Goal: Download file/media

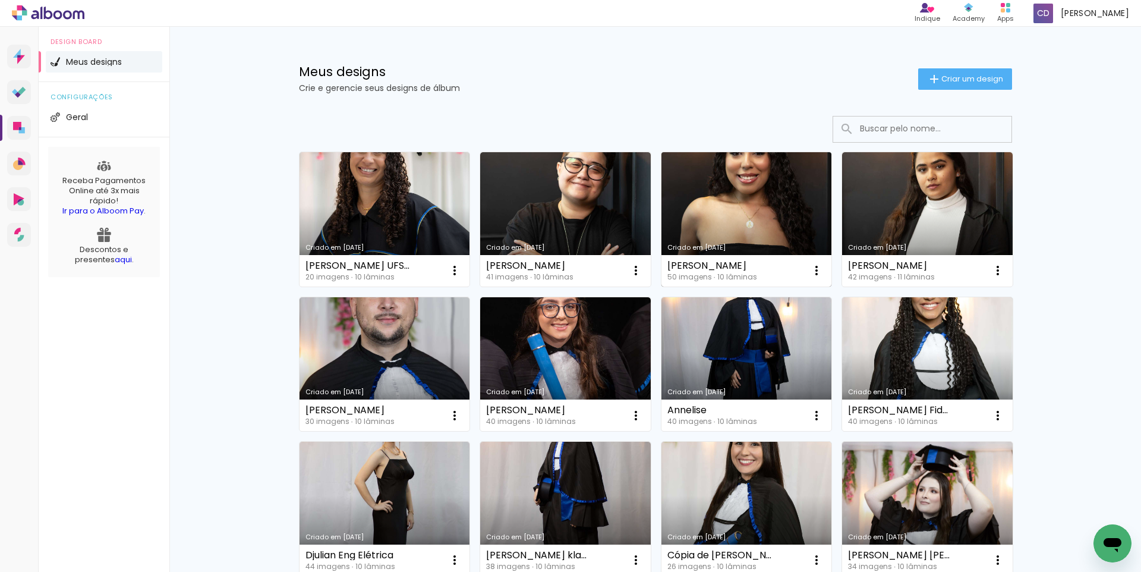
click at [802, 200] on link "Criado em [DATE]" at bounding box center [746, 219] width 171 height 134
click at [93, 115] on li "Geral" at bounding box center [104, 116] width 116 height 21
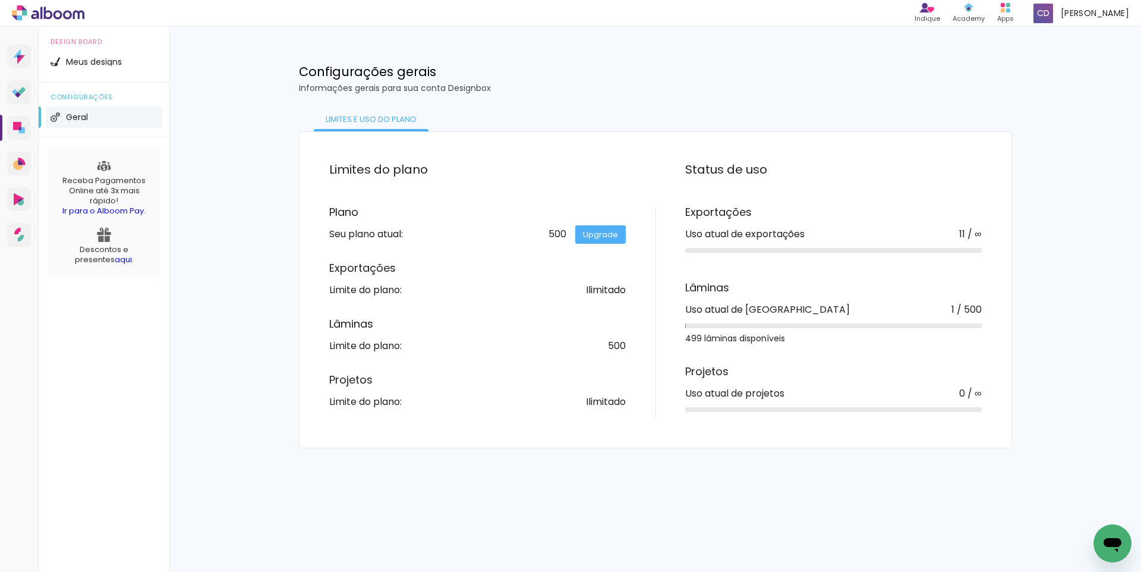
drag, startPoint x: 705, startPoint y: 308, endPoint x: 958, endPoint y: 303, distance: 253.2
click at [958, 305] on div "Uso atual de lâminas 1 / 500" at bounding box center [833, 310] width 297 height 10
click at [956, 307] on div "1 / 500" at bounding box center [966, 310] width 30 height 10
drag, startPoint x: 736, startPoint y: 340, endPoint x: 792, endPoint y: 351, distance: 56.8
click at [792, 351] on div "Exportações Uso atual de exportações 11 / ∞ Lâminas Uso atual de lâminas 1 / 50…" at bounding box center [818, 312] width 326 height 211
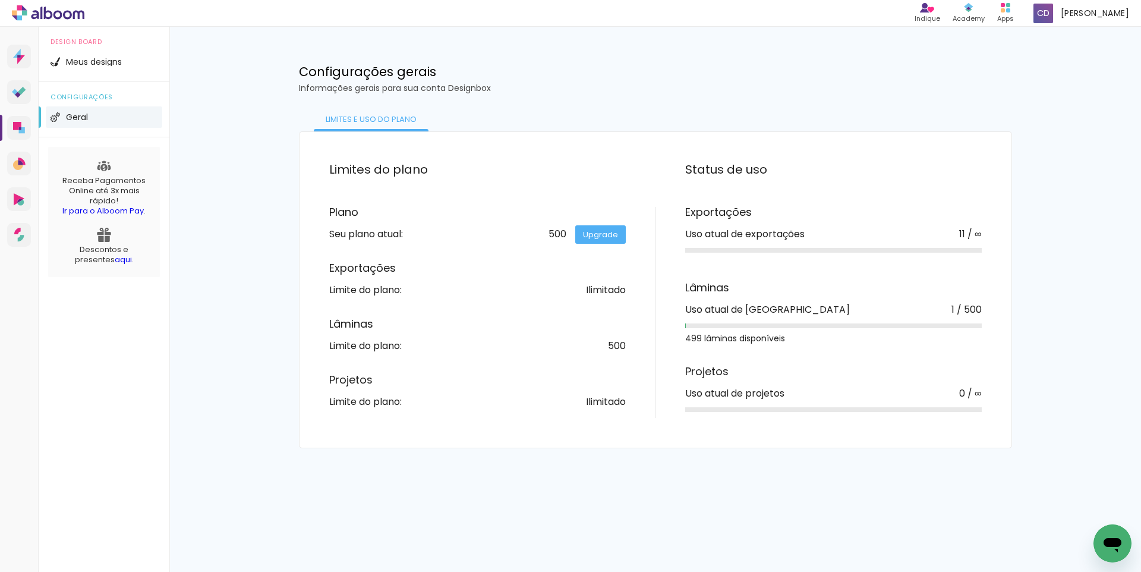
click at [788, 340] on div "499 lâminas disponíveis" at bounding box center [833, 338] width 297 height 8
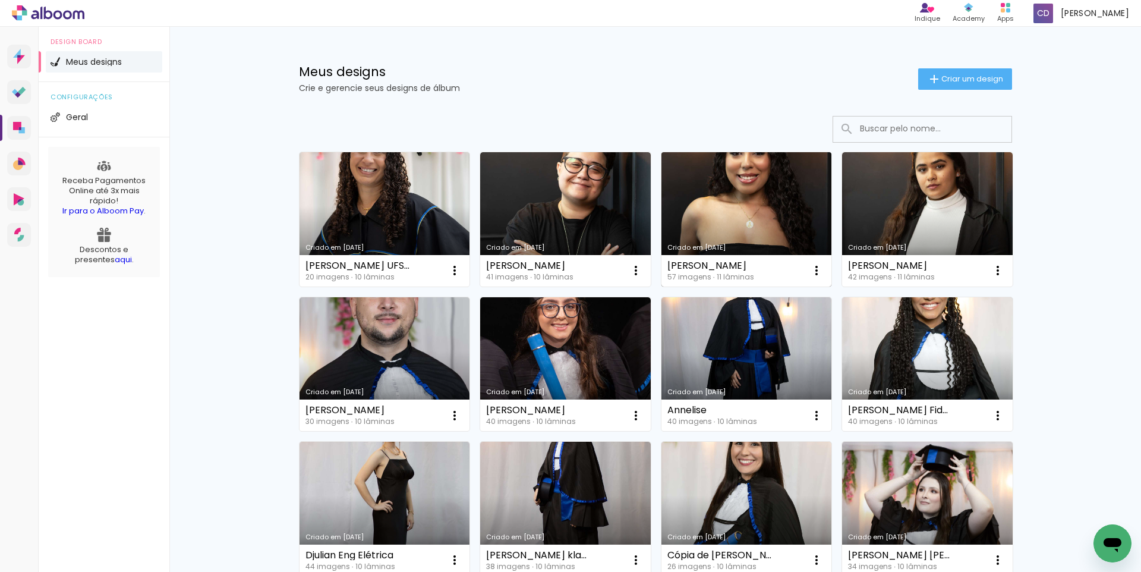
click at [724, 270] on div "[PERSON_NAME]" at bounding box center [710, 266] width 87 height 10
click at [738, 216] on link "Criado em [DATE]" at bounding box center [746, 219] width 171 height 134
click at [767, 215] on link "Criado em [DATE]" at bounding box center [746, 219] width 171 height 134
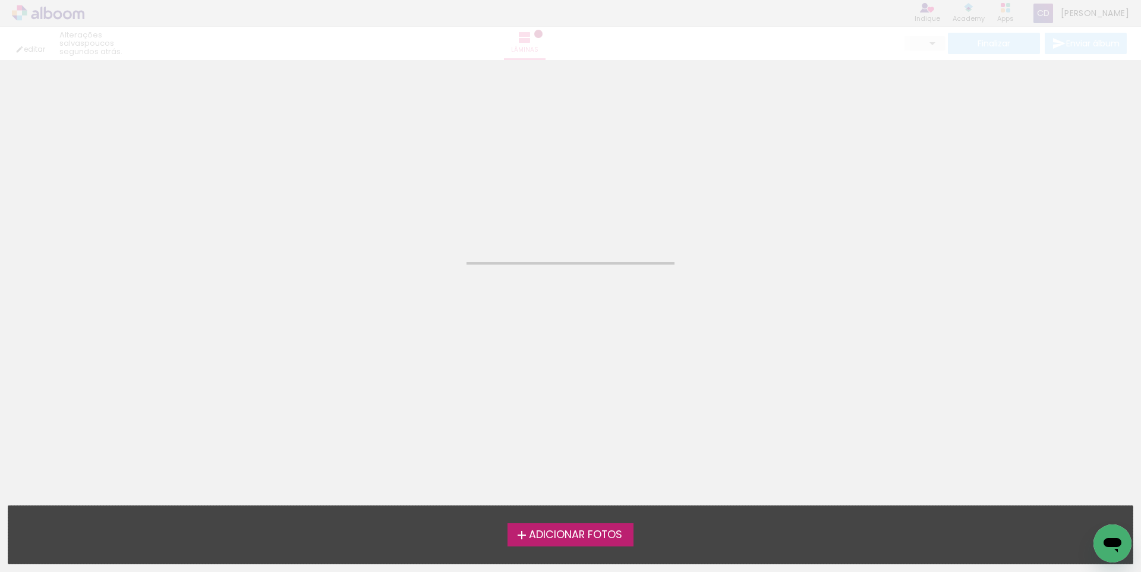
click at [767, 215] on neon-animated-pages "Confirmar Cancelar" at bounding box center [570, 316] width 1141 height 512
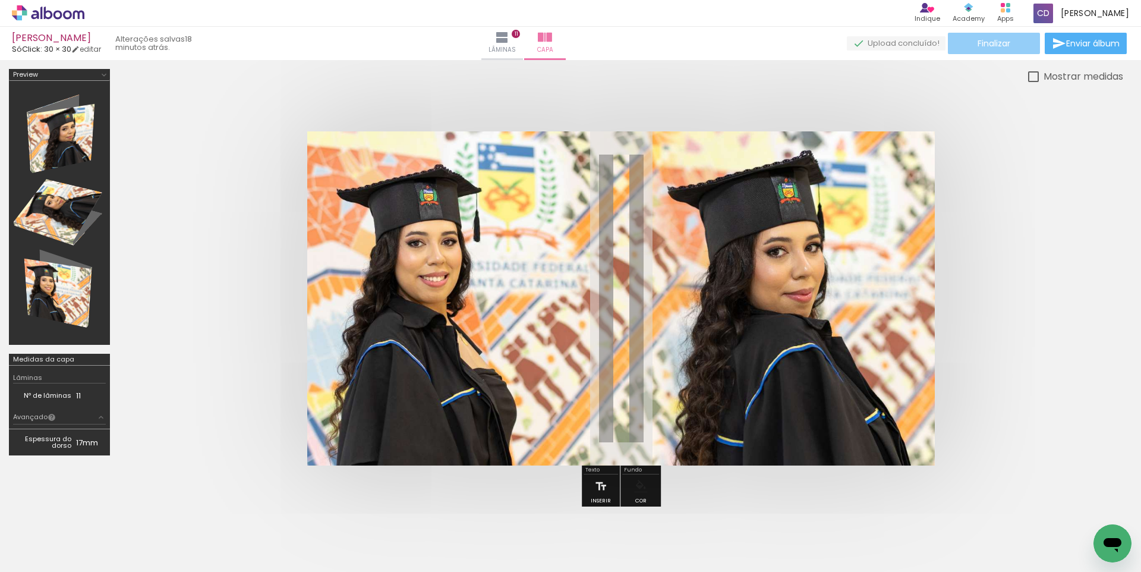
click at [992, 39] on span "Finalizar" at bounding box center [994, 43] width 33 height 8
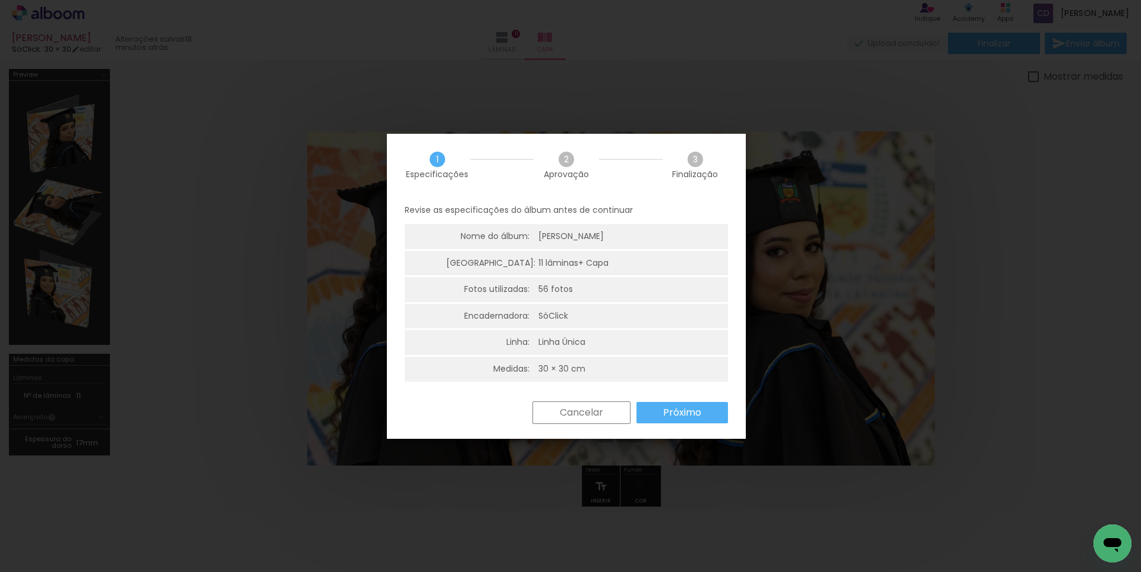
click at [0, 0] on slot "Próximo" at bounding box center [0, 0] width 0 height 0
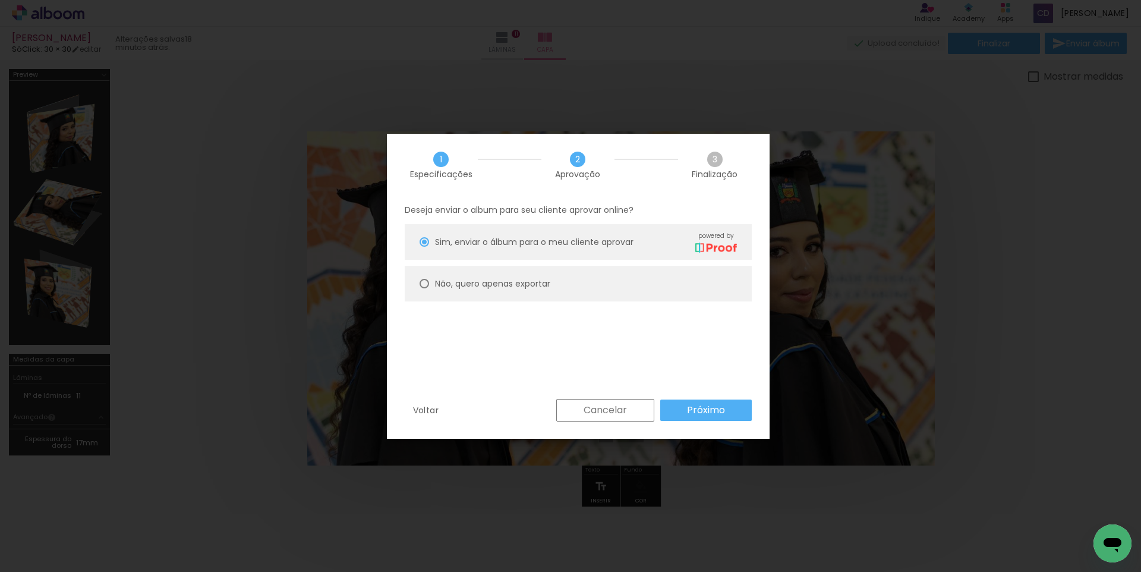
click at [0, 0] on slot "Não, quero apenas exportar" at bounding box center [0, 0] width 0 height 0
type paper-radio-button "on"
click at [0, 0] on div "Voltar Cancelar Próximo" at bounding box center [0, 0] width 0 height 0
click at [0, 0] on slot "Próximo" at bounding box center [0, 0] width 0 height 0
type input "Alta, 300 DPI"
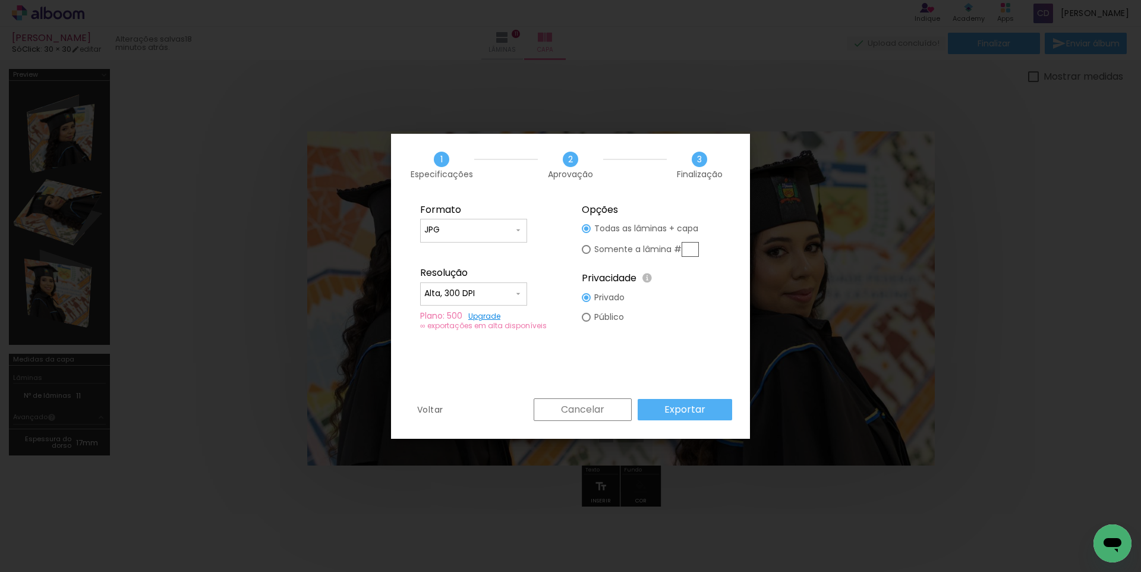
click at [0, 0] on slot "Exportar" at bounding box center [0, 0] width 0 height 0
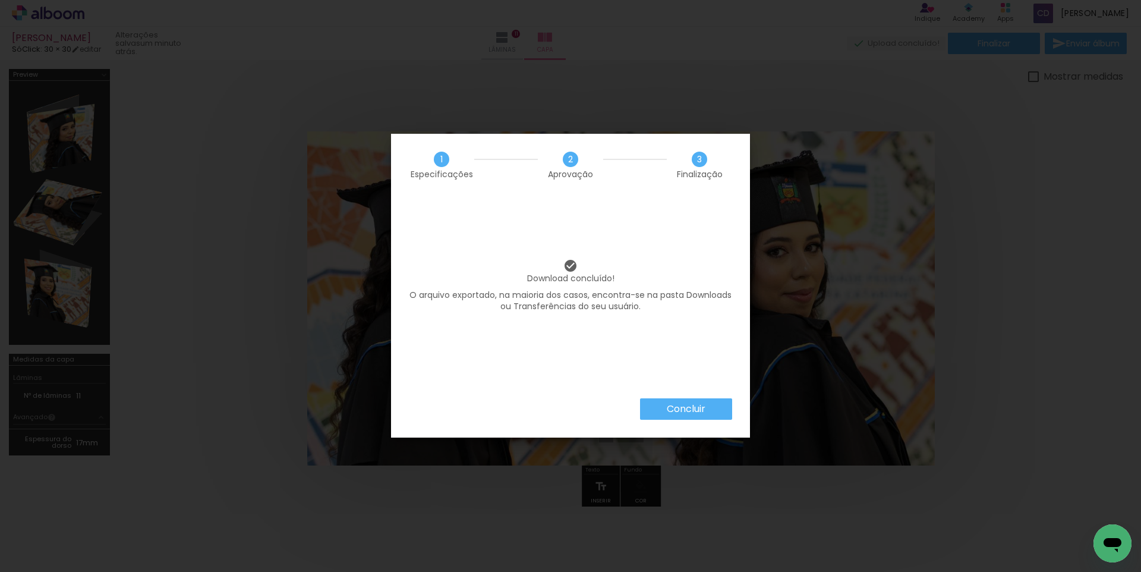
click at [0, 0] on slot "Concluir" at bounding box center [0, 0] width 0 height 0
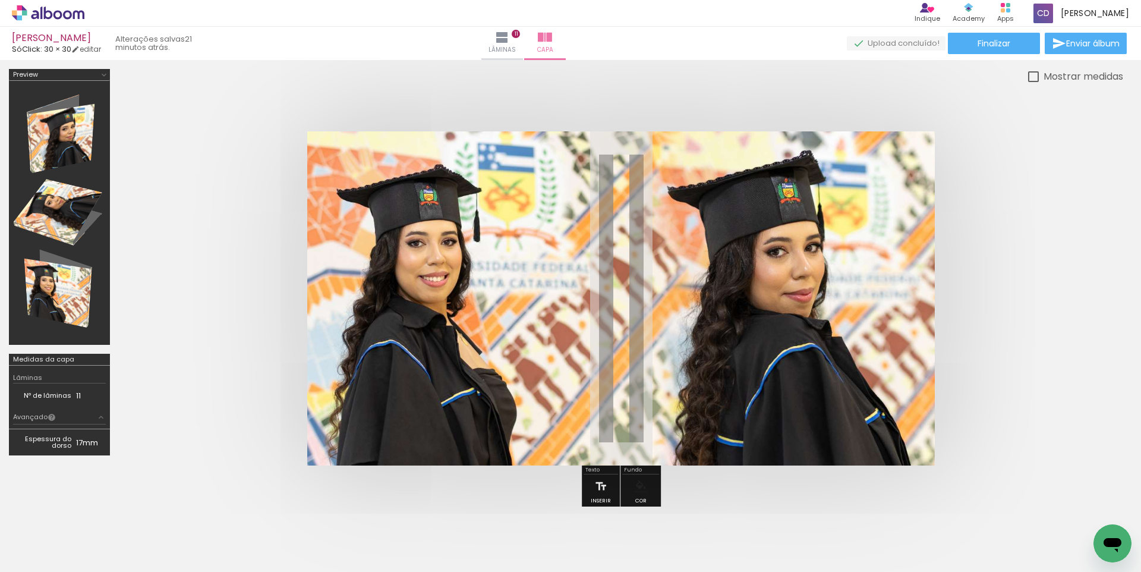
click at [46, 14] on icon at bounding box center [48, 12] width 72 height 15
